Goal: Obtain resource: Download file/media

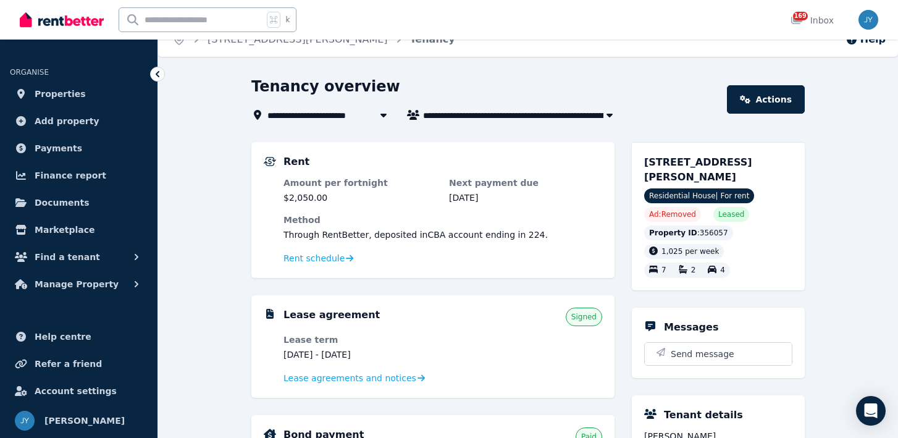
scroll to position [20, 0]
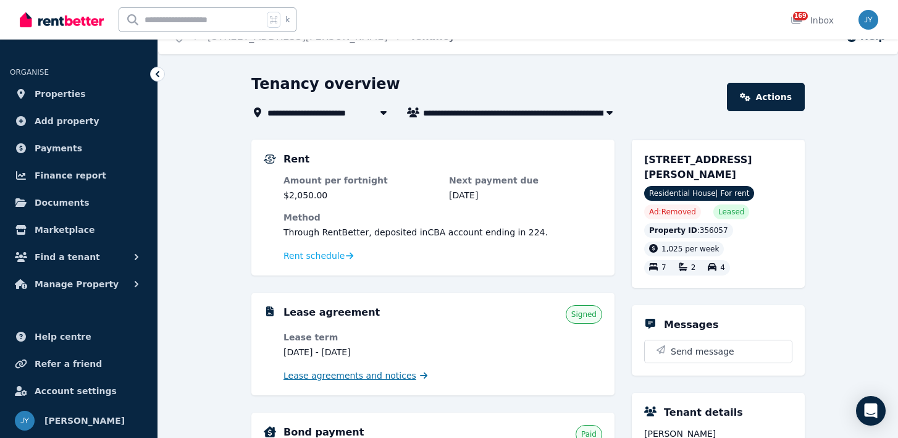
click at [319, 378] on span "Lease agreements and notices" at bounding box center [350, 375] width 133 height 12
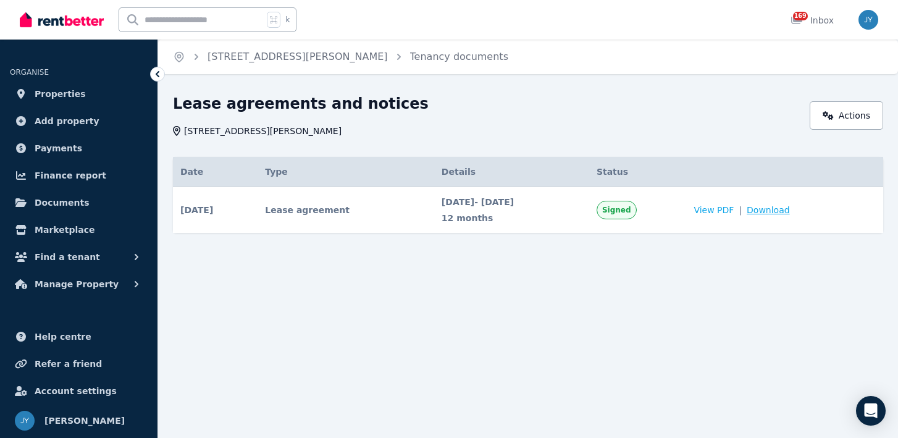
click at [790, 213] on span "Download" at bounding box center [768, 210] width 43 height 12
click at [284, 59] on link "[STREET_ADDRESS][PERSON_NAME]" at bounding box center [298, 57] width 180 height 12
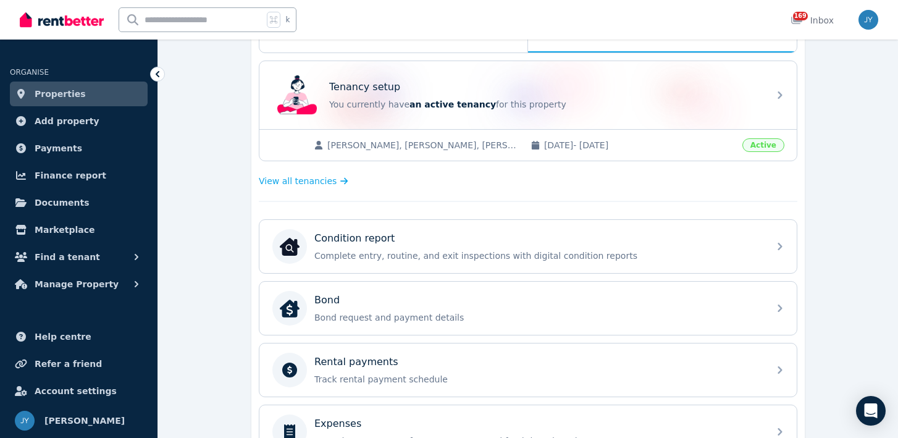
scroll to position [270, 0]
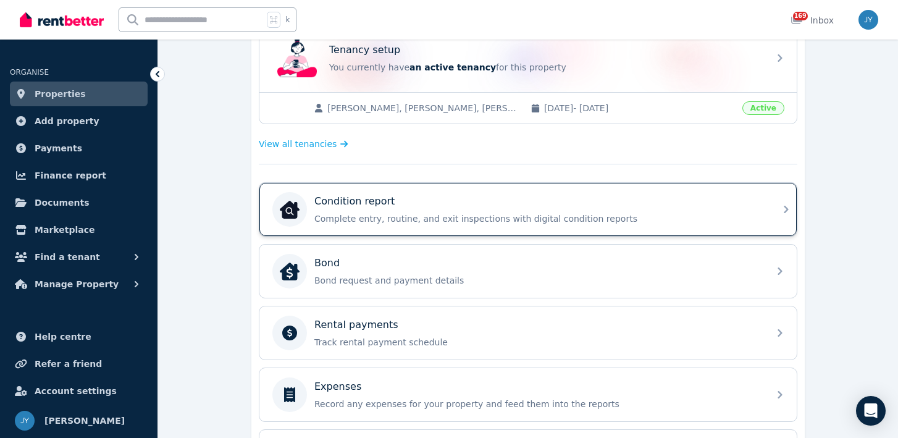
click at [488, 214] on p "Complete entry, routine, and exit inspections with digital condition reports" at bounding box center [537, 219] width 447 height 12
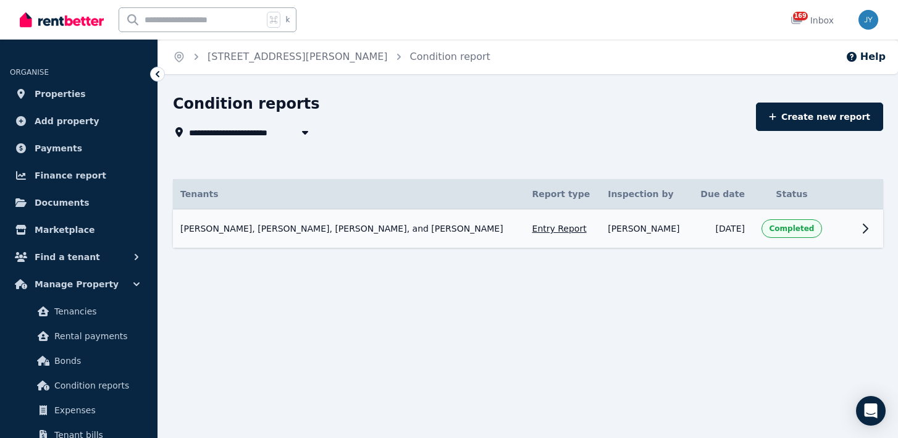
click at [861, 228] on icon at bounding box center [865, 228] width 15 height 15
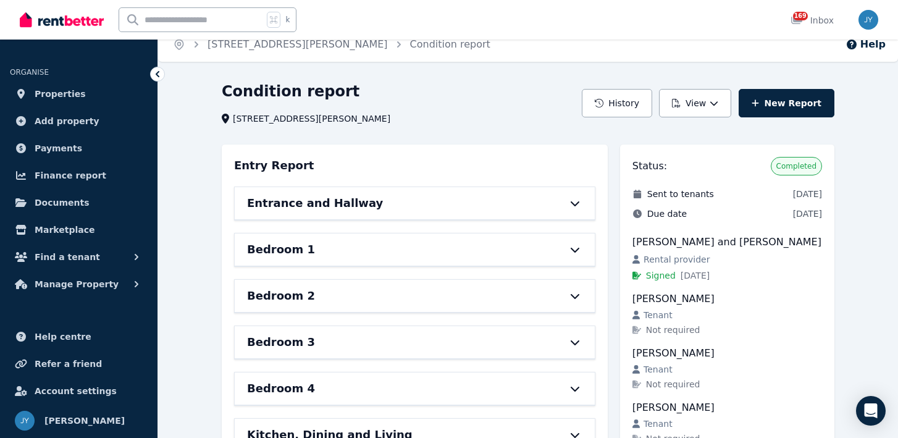
scroll to position [14, 0]
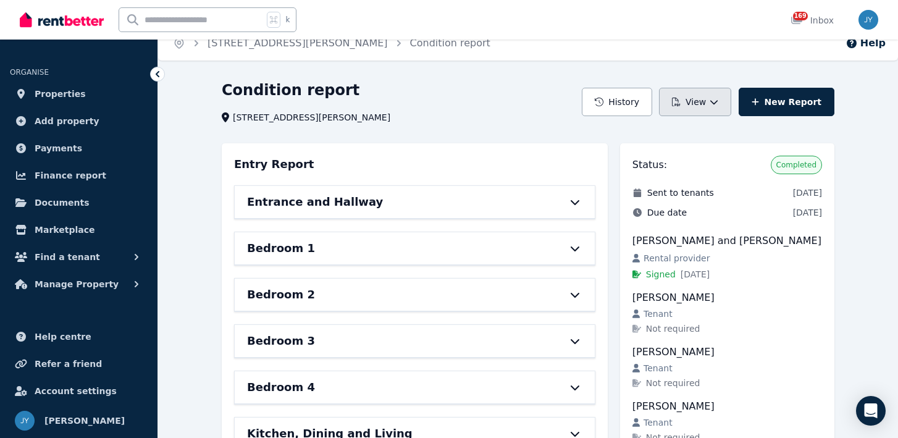
click at [718, 96] on button "View" at bounding box center [695, 102] width 72 height 28
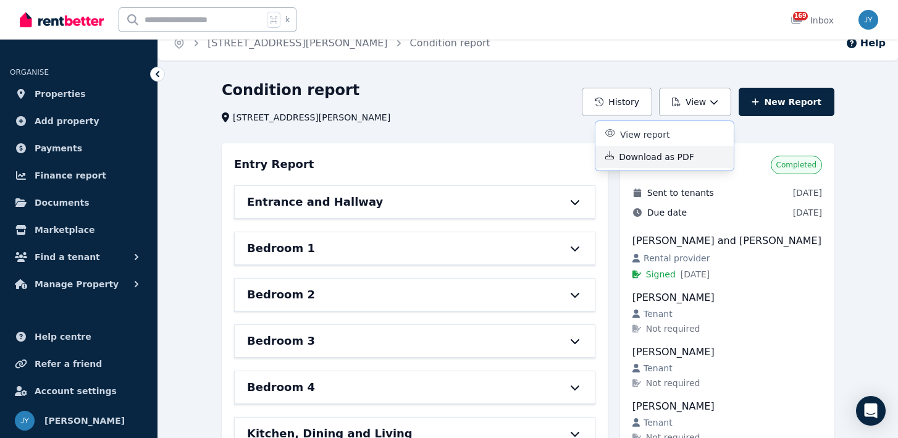
click at [686, 160] on p "Download as PDF" at bounding box center [661, 157] width 85 height 12
